Goal: Task Accomplishment & Management: Manage account settings

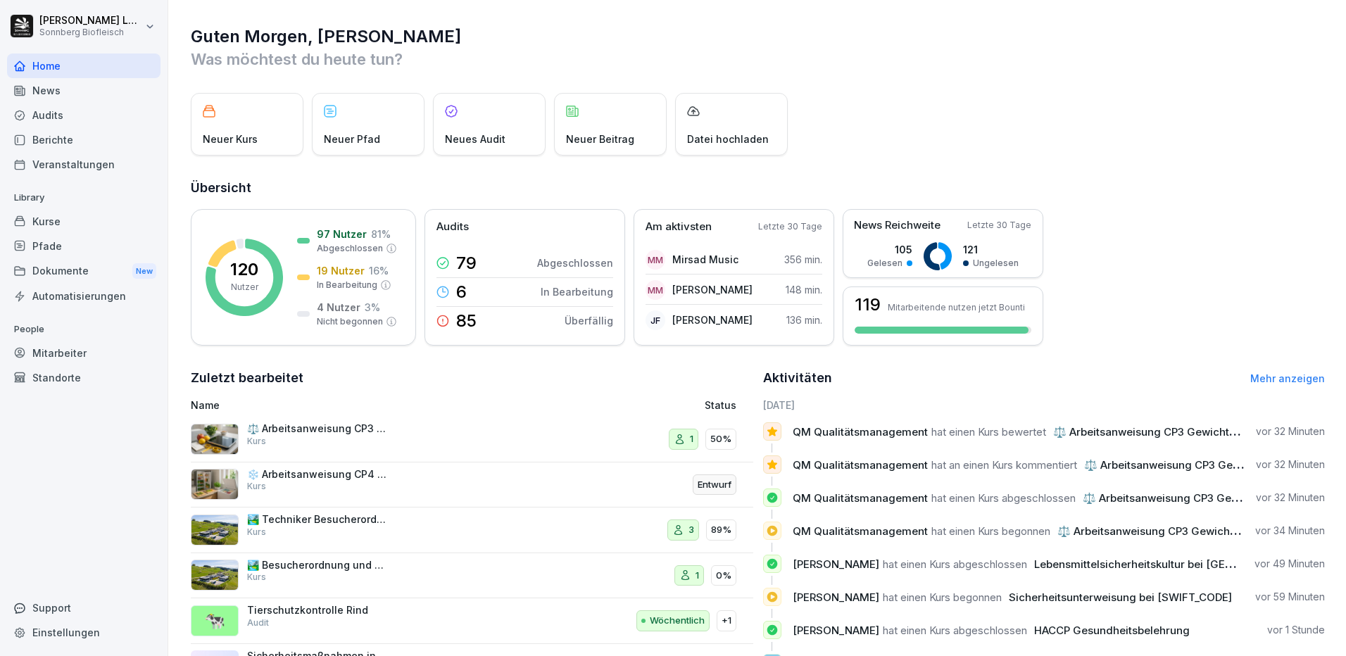
click at [53, 355] on div "Mitarbeiter" at bounding box center [83, 353] width 153 height 25
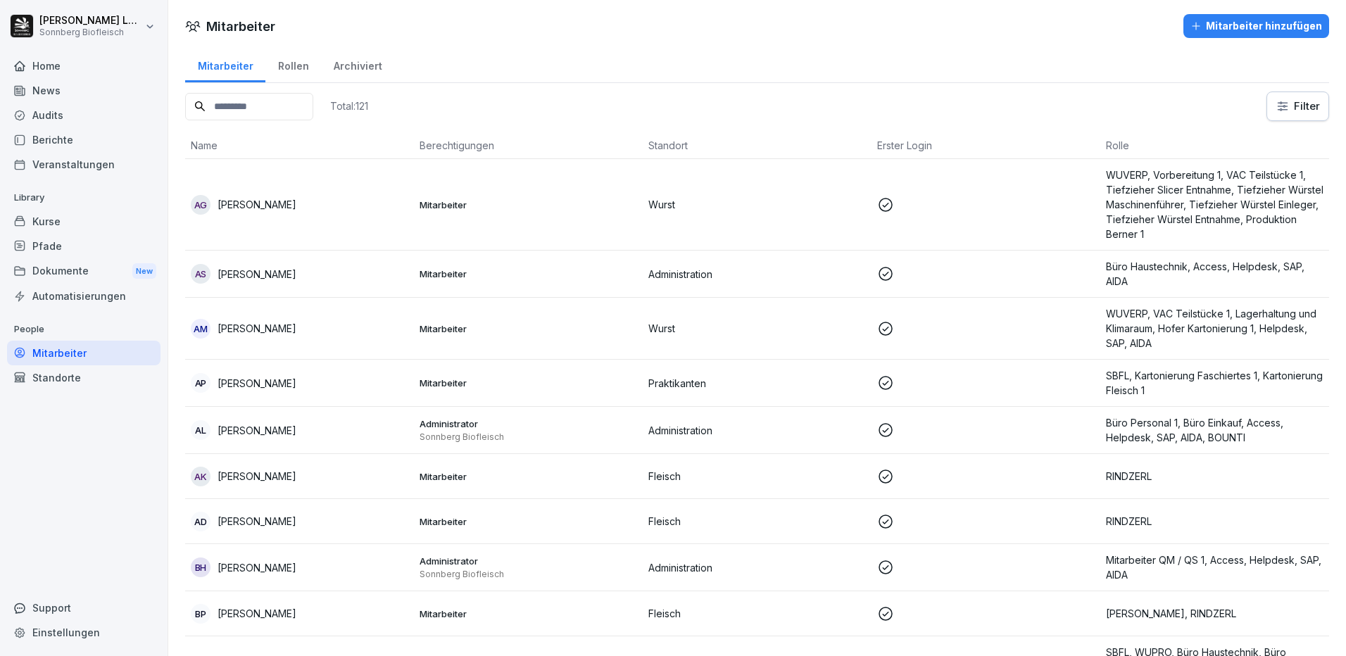
click at [241, 114] on input at bounding box center [249, 106] width 128 height 27
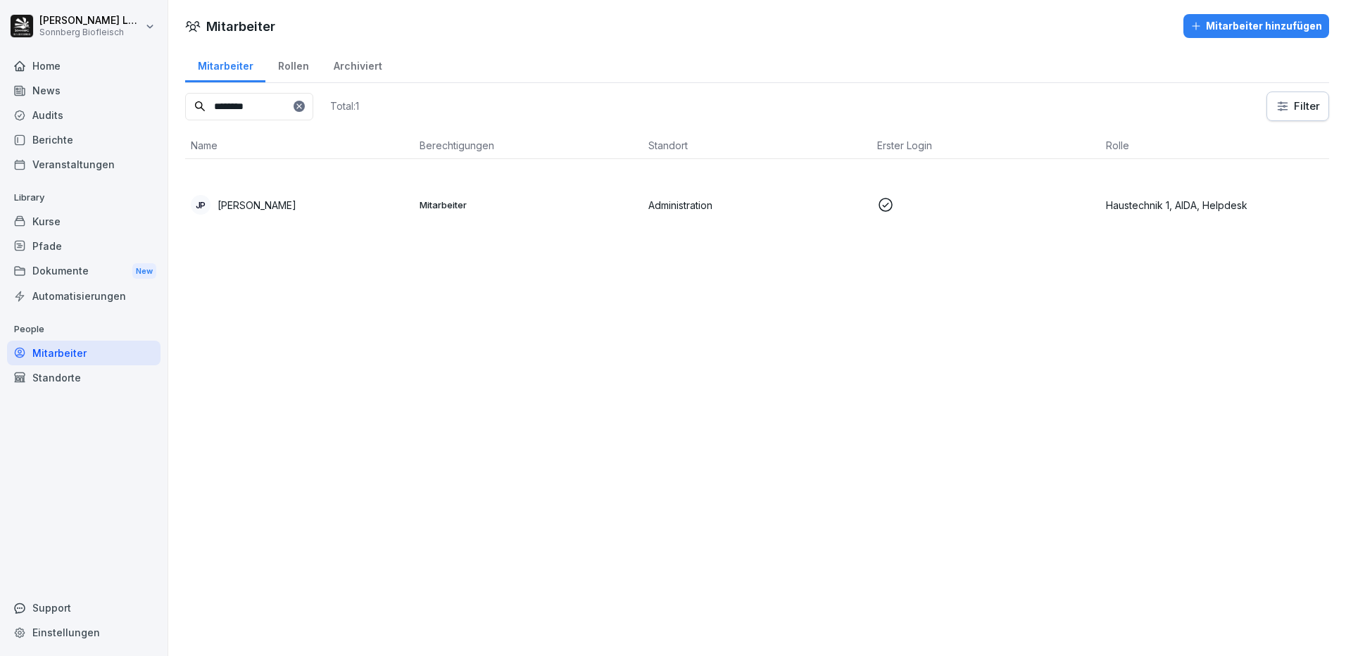
click at [296, 198] on p "[PERSON_NAME]" at bounding box center [257, 205] width 79 height 15
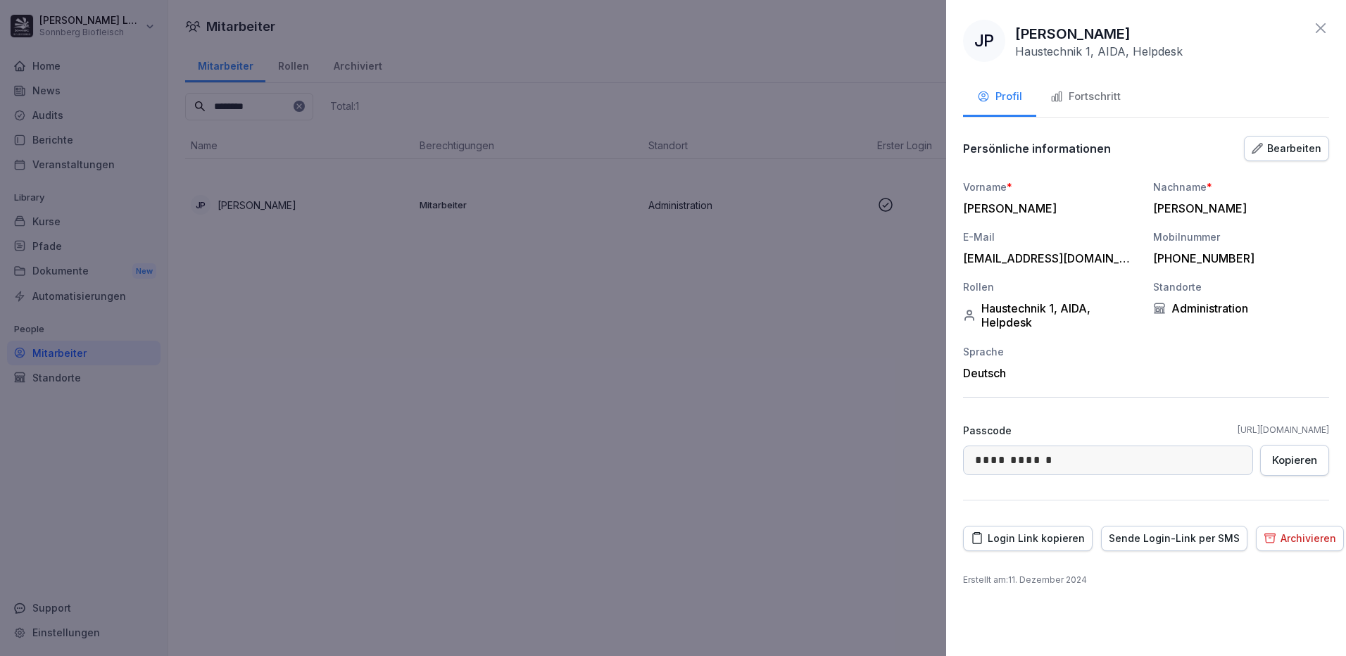
click at [1103, 96] on div "Fortschritt" at bounding box center [1085, 97] width 70 height 16
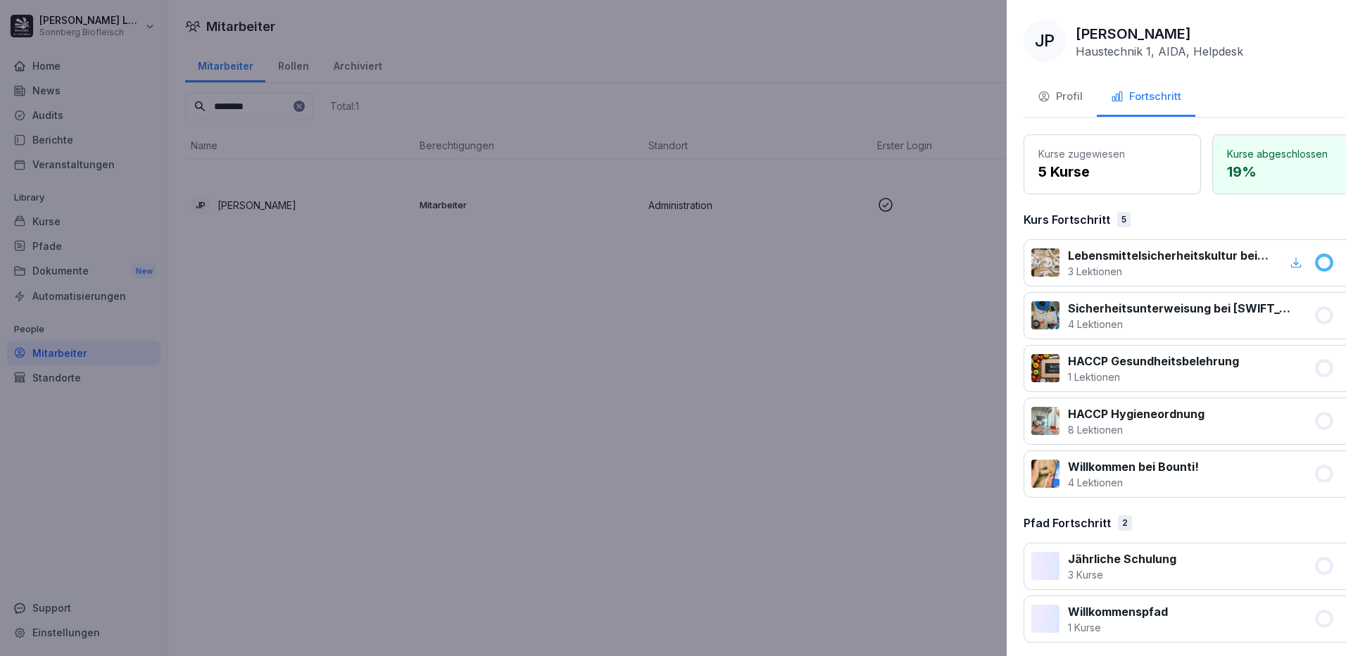
drag, startPoint x: 675, startPoint y: 261, endPoint x: 382, endPoint y: 189, distance: 302.2
click at [662, 254] on div at bounding box center [673, 328] width 1346 height 656
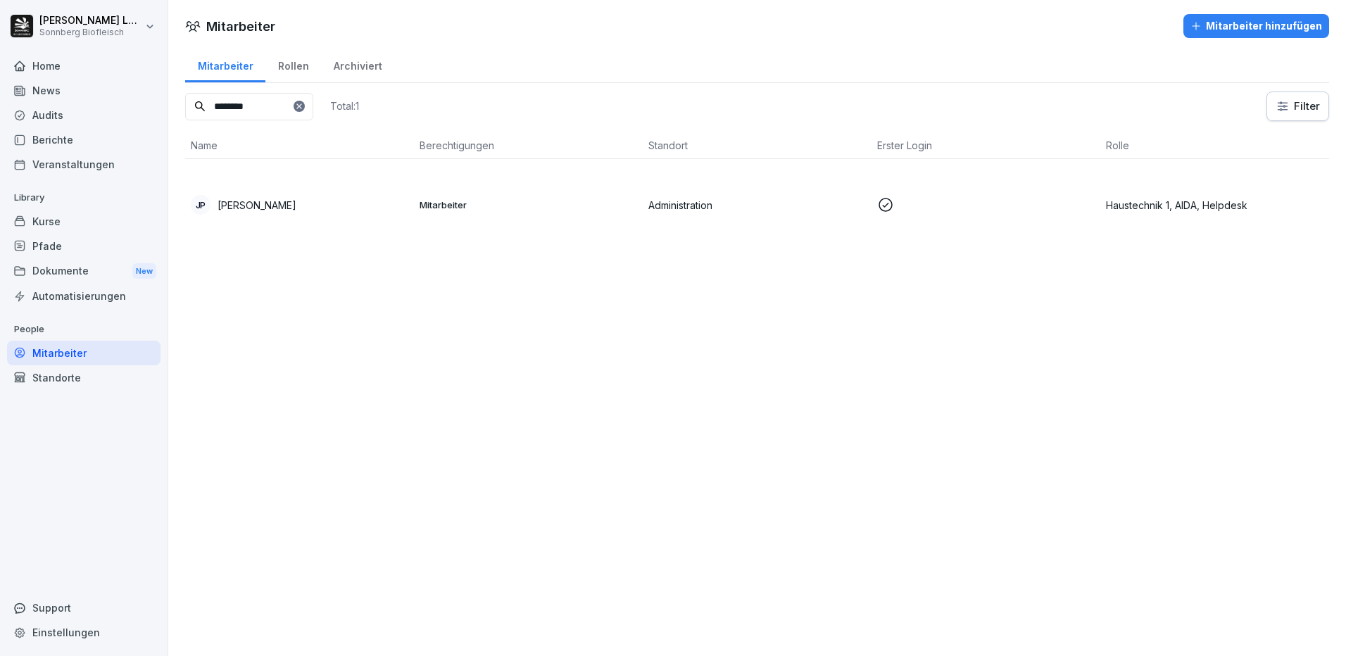
drag, startPoint x: 273, startPoint y: 108, endPoint x: 123, endPoint y: 108, distance: 149.9
click at [123, 108] on div "[PERSON_NAME] Sonnberg Biofleisch Home News Audits Berichte Veranstaltungen Lib…" at bounding box center [673, 328] width 1346 height 656
click at [348, 176] on td "EH [PERSON_NAME]" at bounding box center [299, 205] width 229 height 92
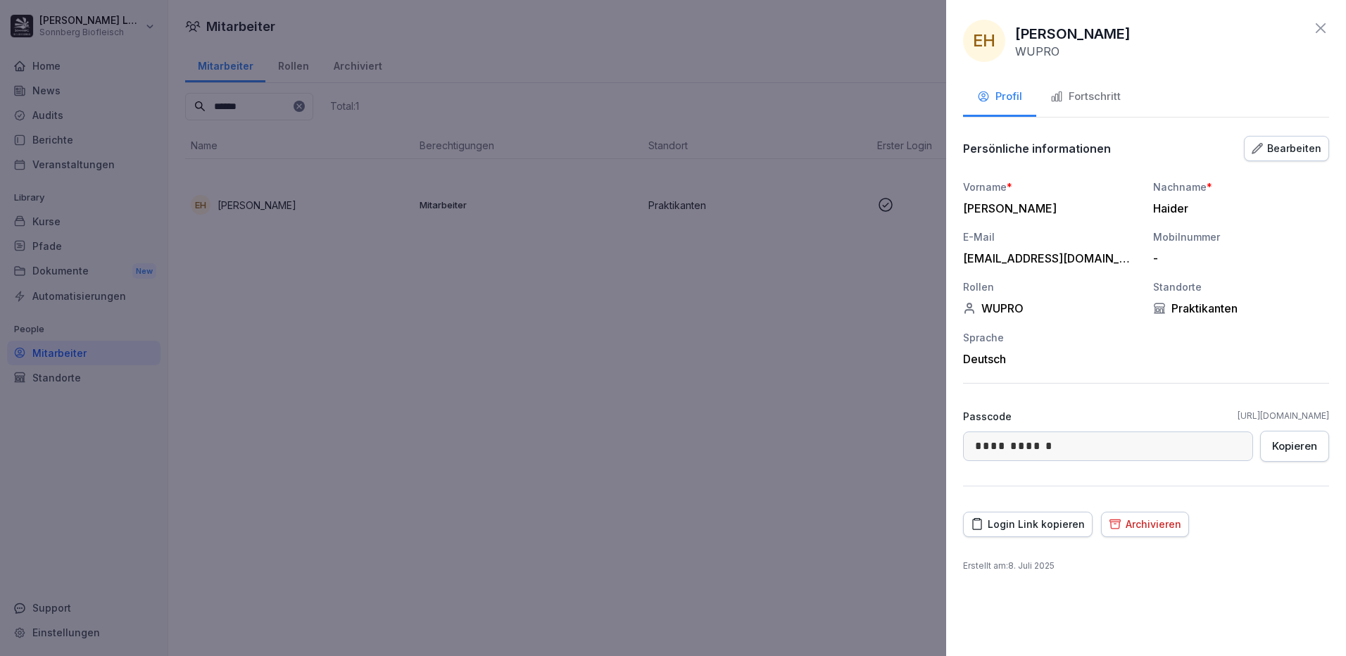
click at [1054, 97] on icon "button" at bounding box center [1056, 96] width 13 height 13
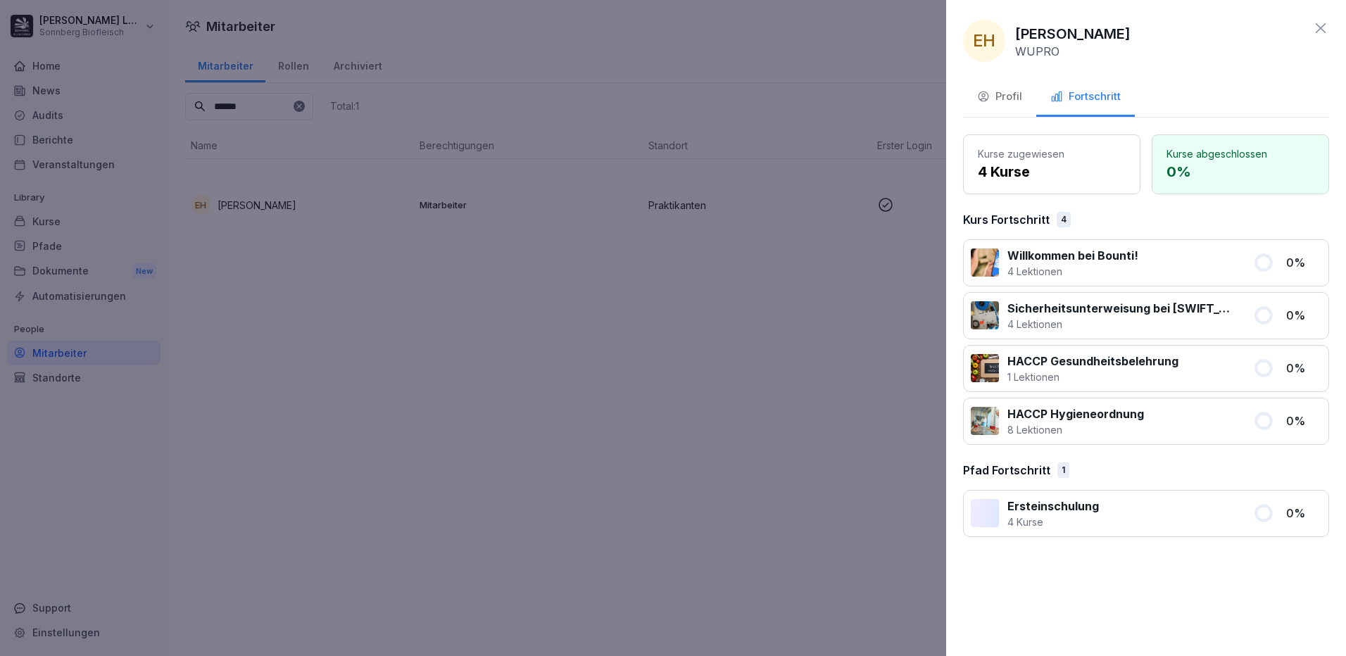
click at [1007, 102] on div "Profil" at bounding box center [999, 97] width 45 height 16
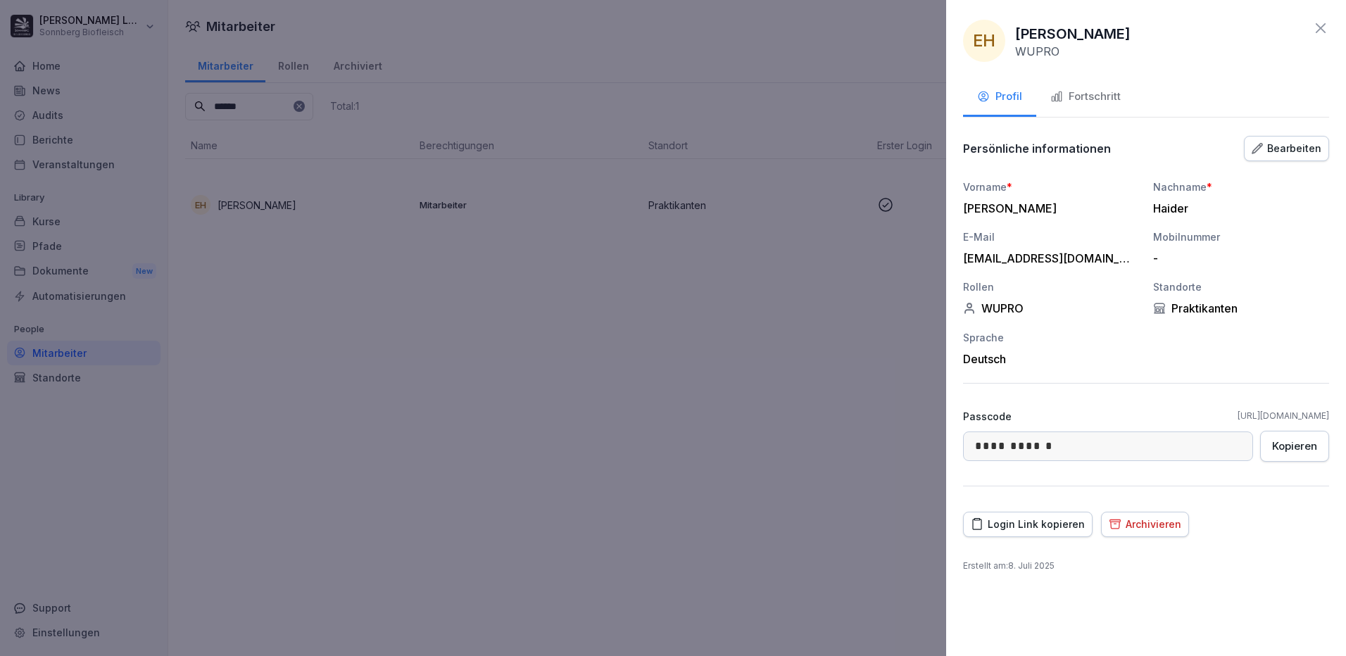
click at [1115, 524] on icon "button" at bounding box center [1115, 523] width 13 height 13
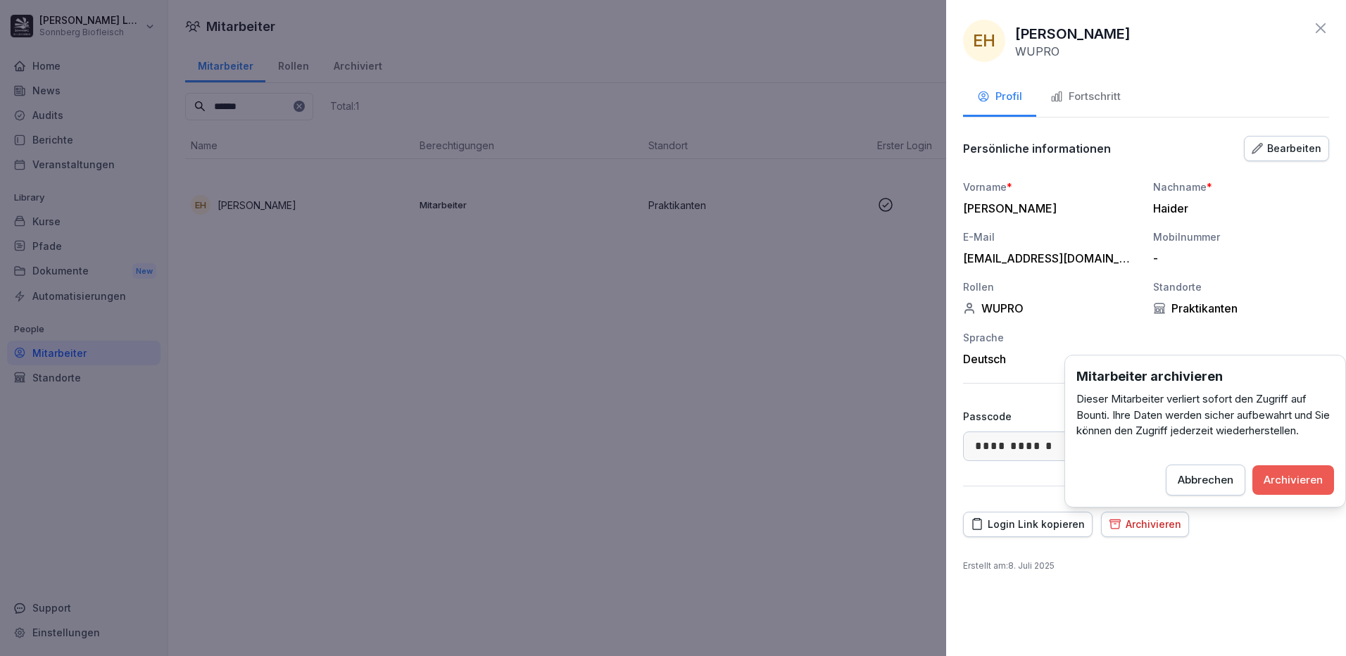
click at [1304, 479] on div "Archivieren" at bounding box center [1292, 479] width 59 height 15
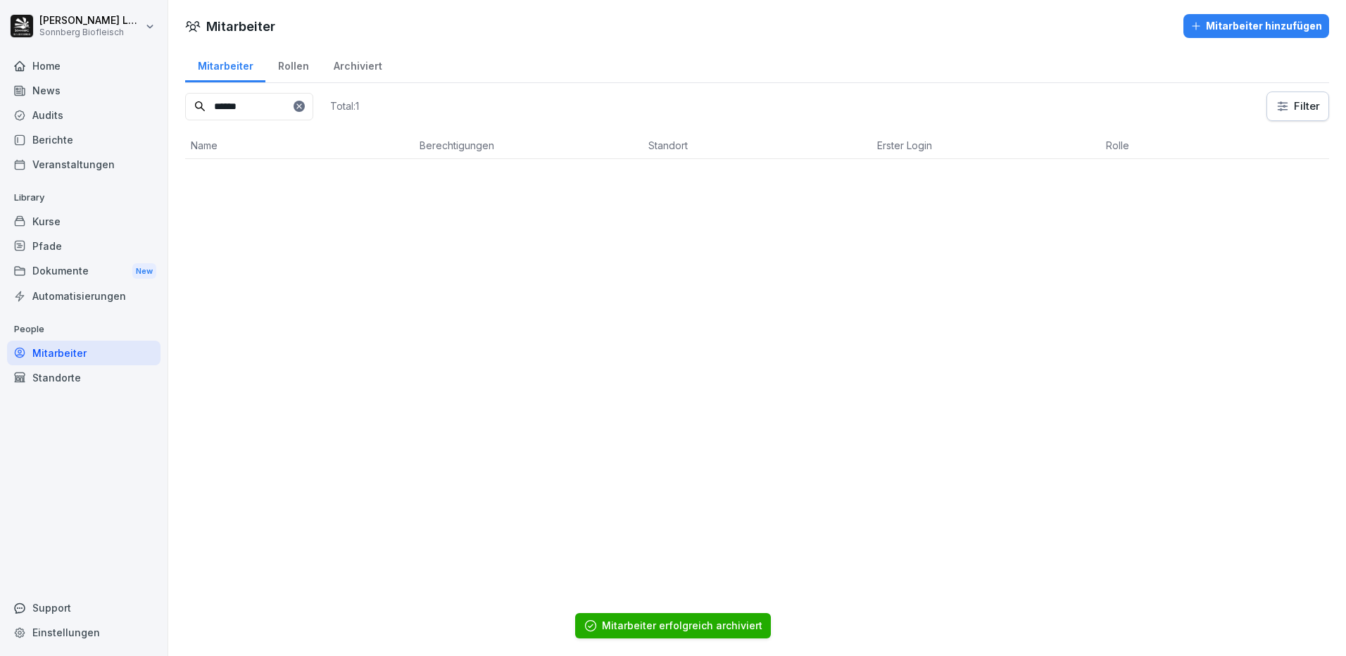
drag, startPoint x: 261, startPoint y: 107, endPoint x: 153, endPoint y: 88, distance: 110.1
click at [153, 88] on div "[PERSON_NAME] Sonnberg Biofleisch Home News Audits Berichte Veranstaltungen Lib…" at bounding box center [673, 328] width 1346 height 656
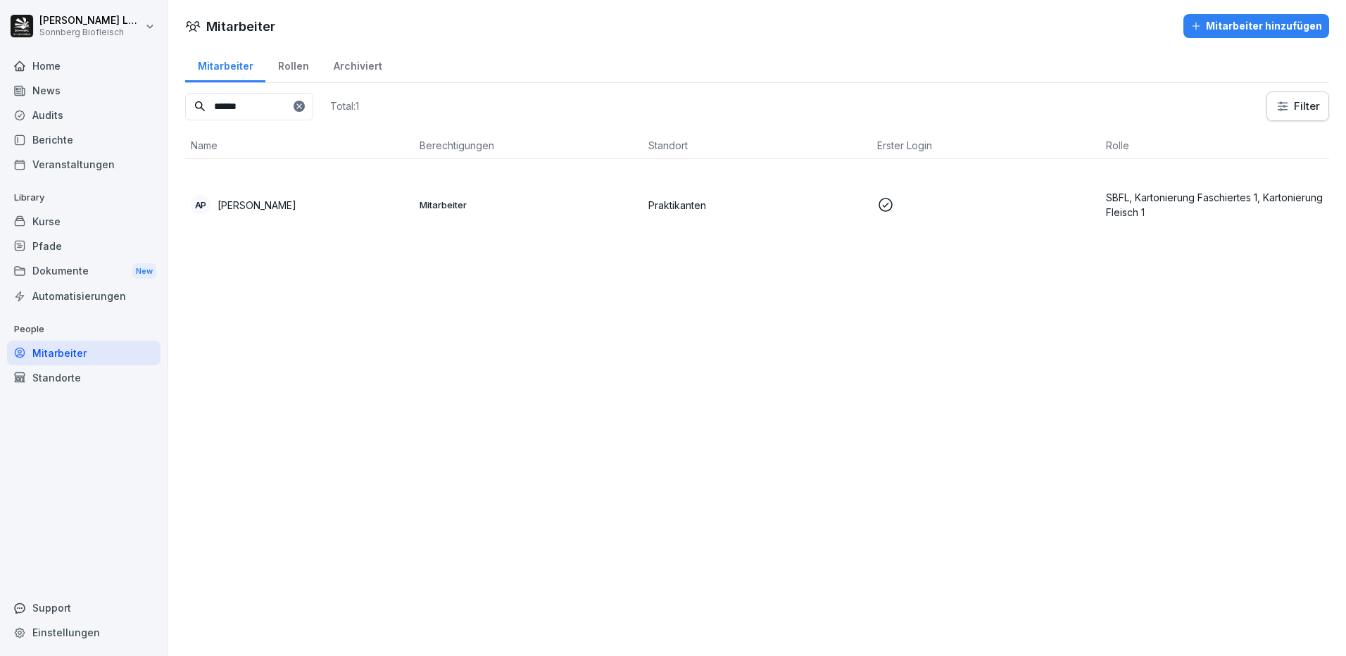
type input "******"
click at [270, 184] on td "AP [PERSON_NAME]" at bounding box center [299, 205] width 229 height 92
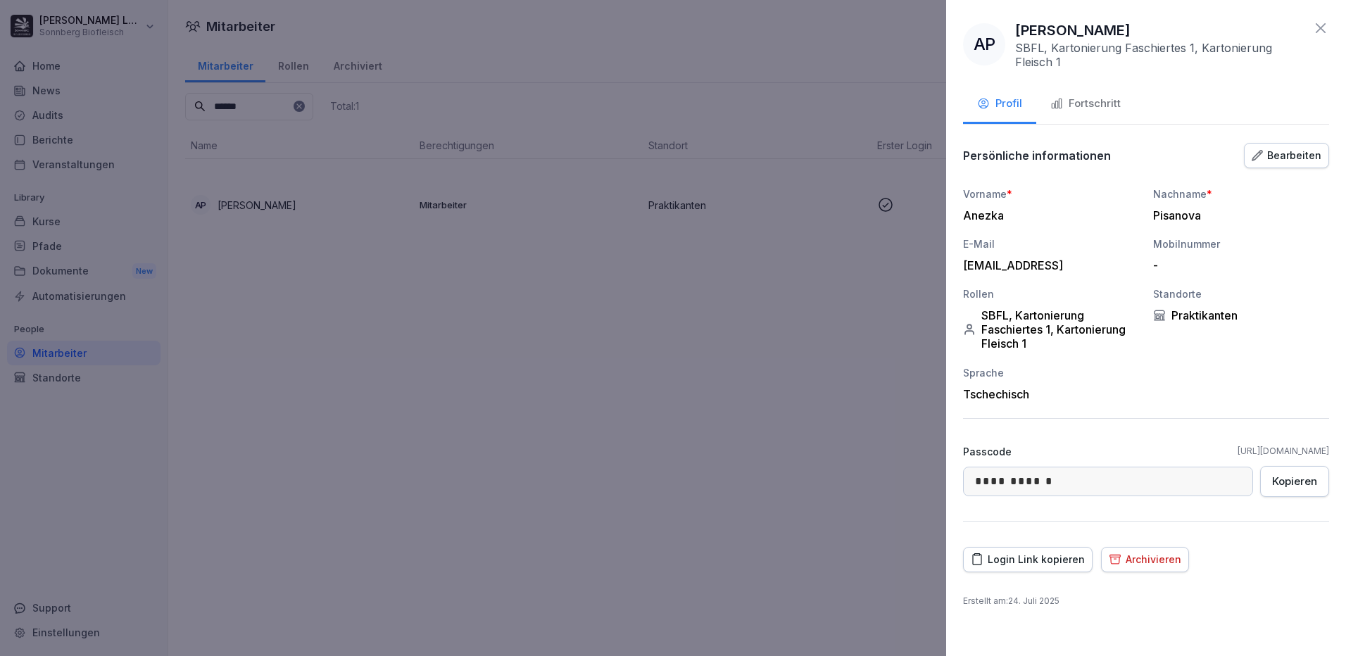
click at [1146, 560] on div "Archivieren" at bounding box center [1145, 559] width 73 height 15
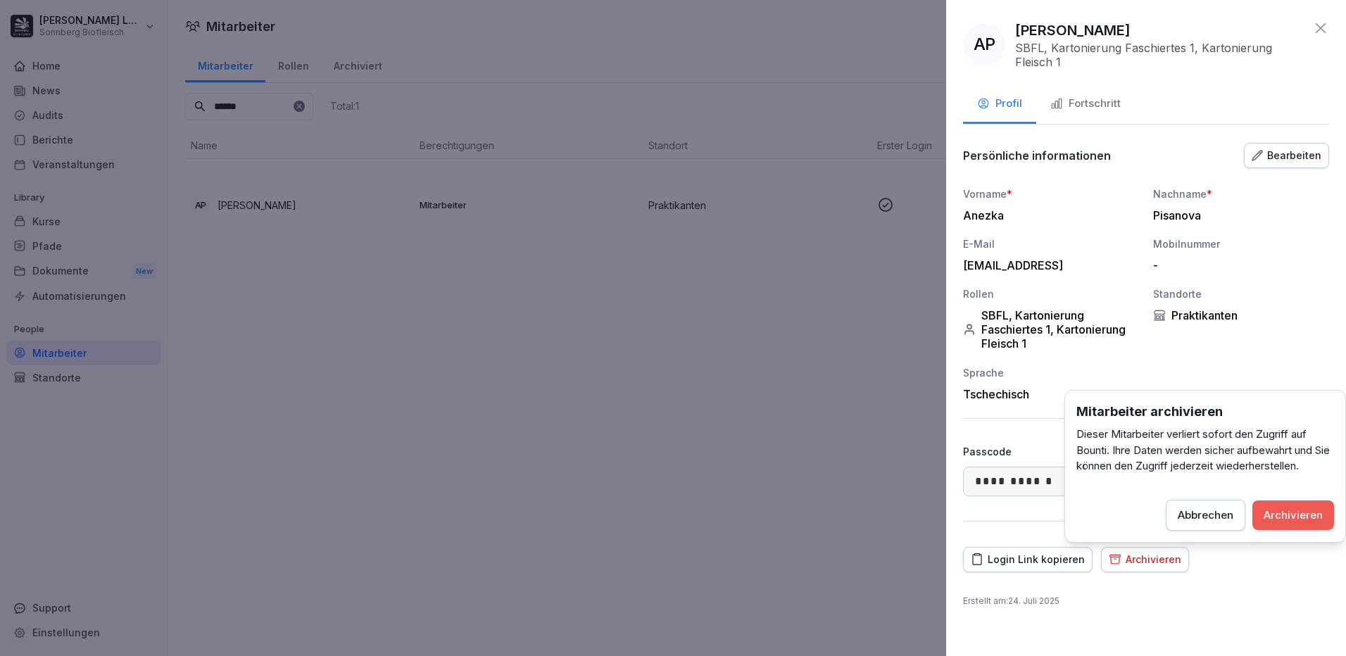
click at [1284, 522] on div "Archivieren" at bounding box center [1292, 515] width 59 height 15
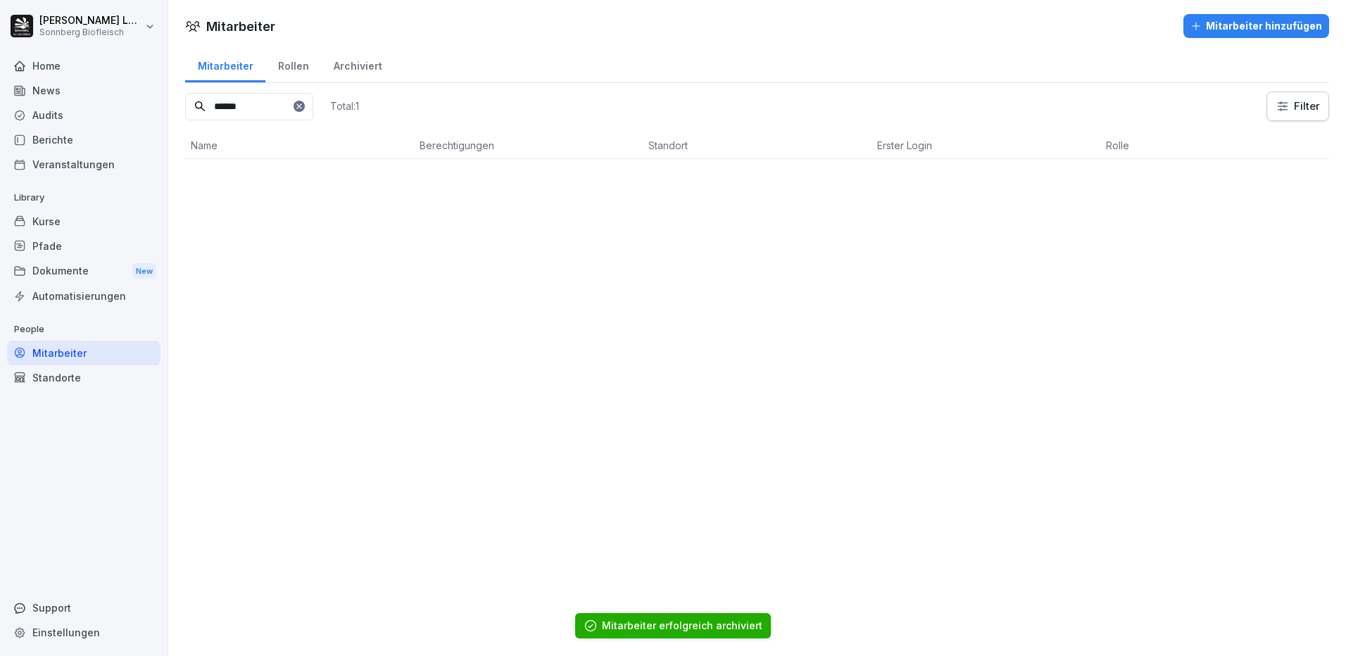
click at [591, 431] on div "Mitarbeiter Mitarbeiter hinzufügen Mitarbeiter Rollen Archiviert ****** Total: …" at bounding box center [757, 328] width 1178 height 656
